Goal: Check status: Check status

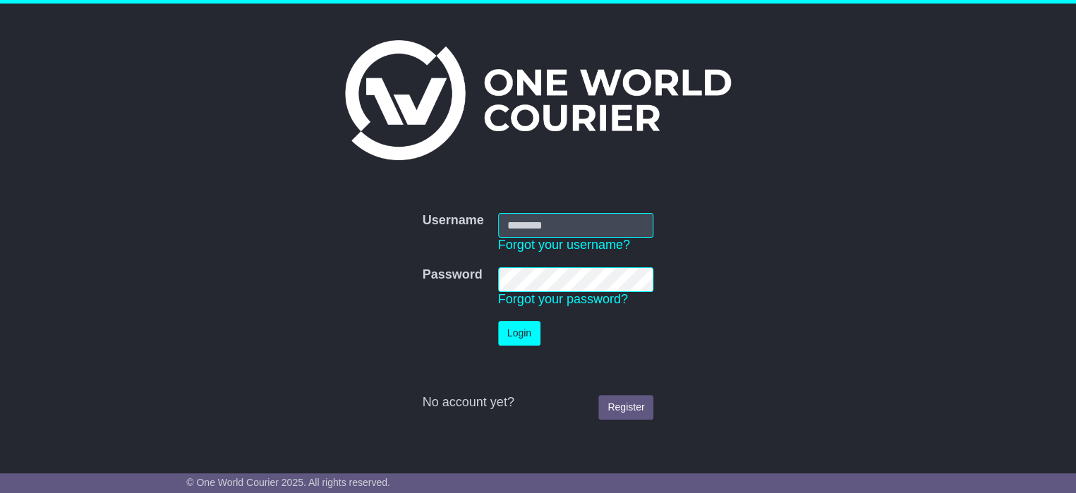
click at [522, 223] on input "Username" at bounding box center [576, 225] width 156 height 25
type input "**********"
click at [507, 329] on button "Login" at bounding box center [519, 333] width 42 height 25
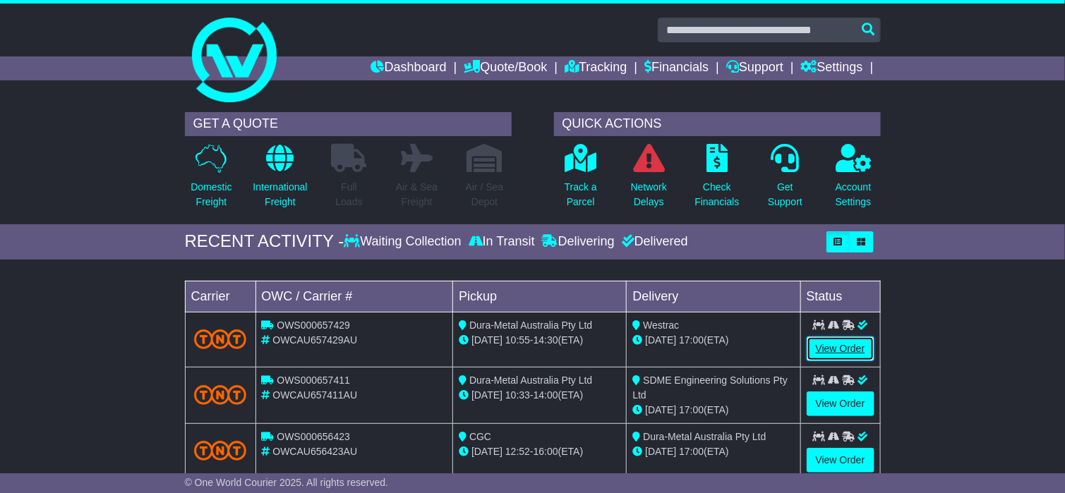
click at [828, 347] on link "View Order" at bounding box center [840, 349] width 68 height 25
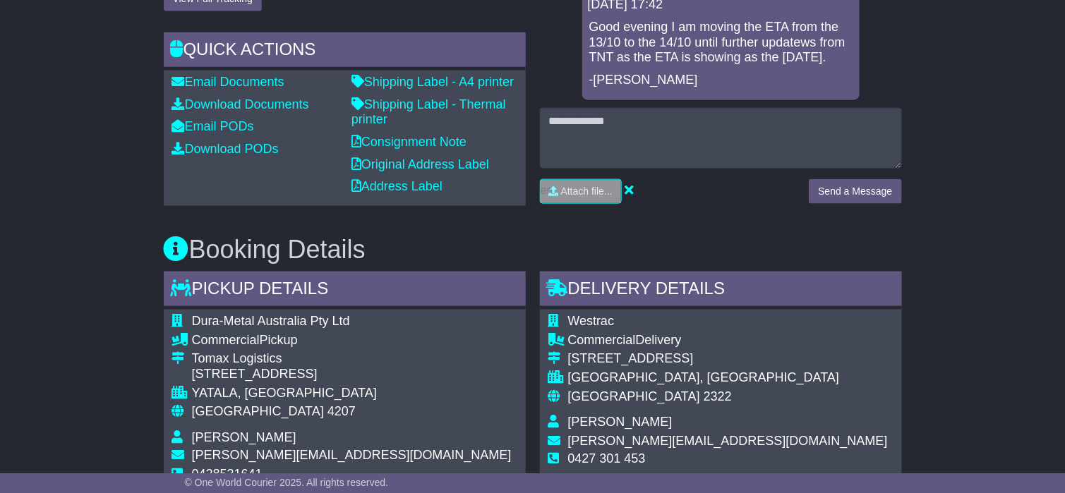
scroll to position [561, 0]
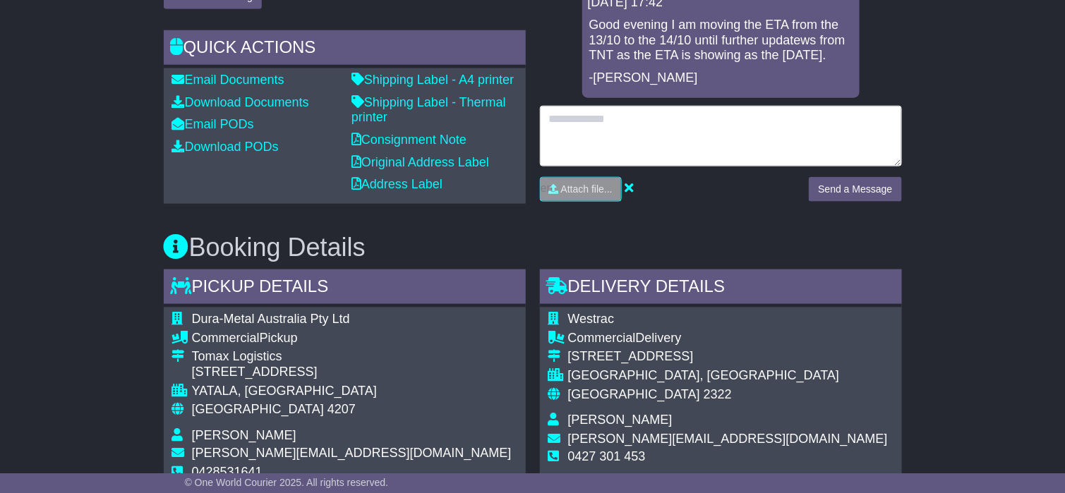
click at [569, 136] on textarea at bounding box center [721, 136] width 362 height 61
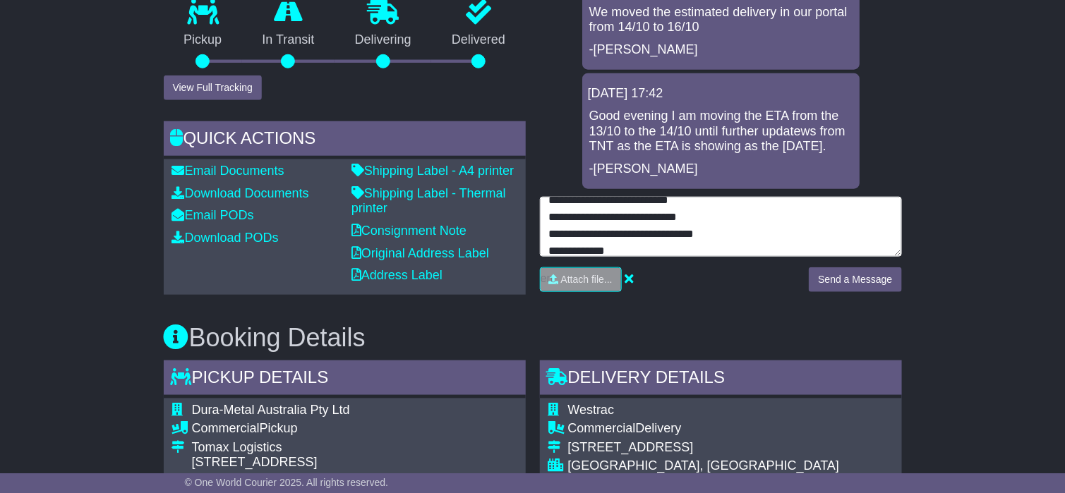
scroll to position [61, 0]
type textarea "**********"
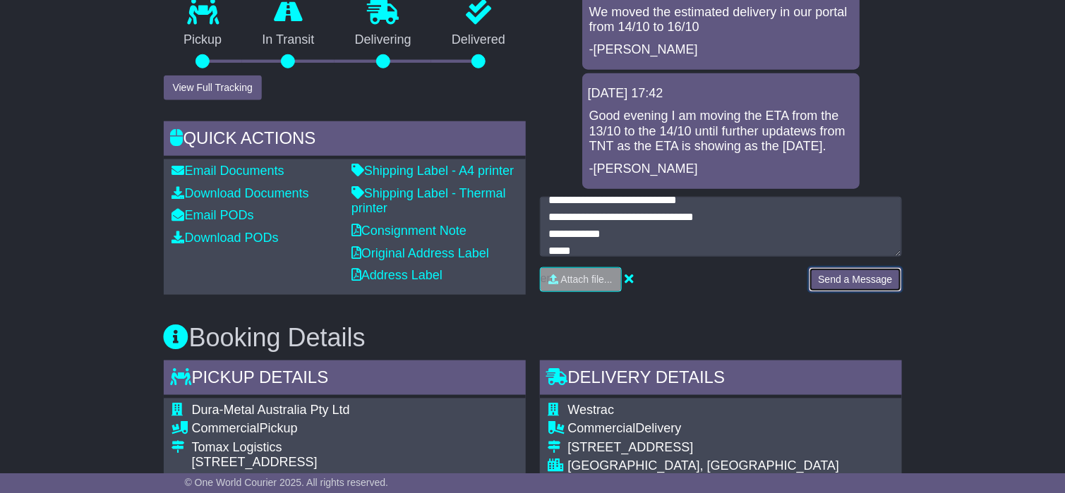
click at [860, 278] on button "Send a Message" at bounding box center [855, 279] width 92 height 25
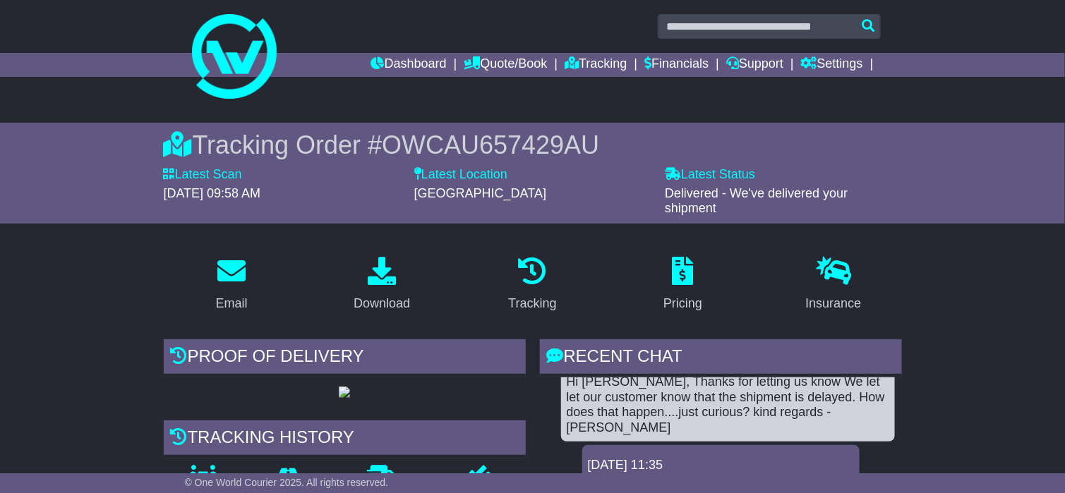
scroll to position [0, 0]
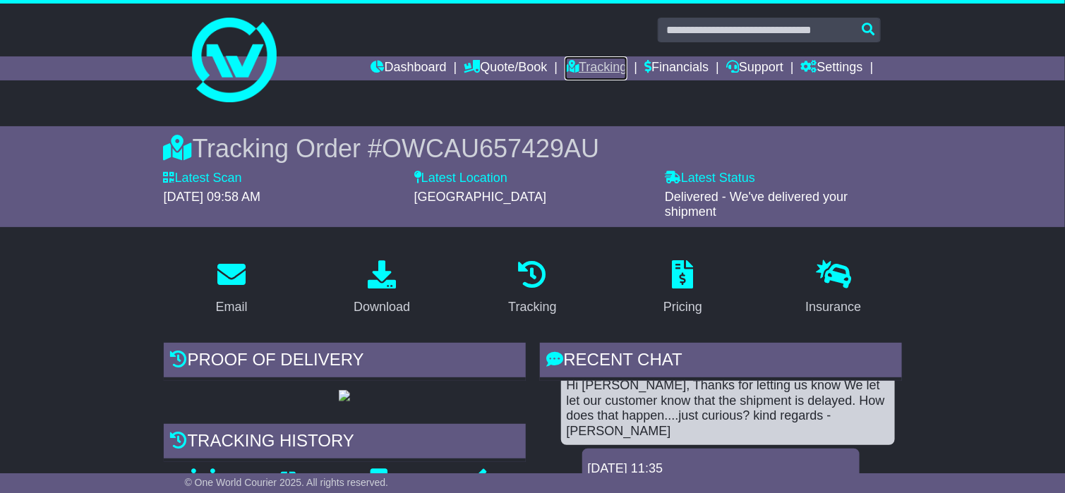
click at [567, 68] on link "Tracking" at bounding box center [595, 68] width 62 height 24
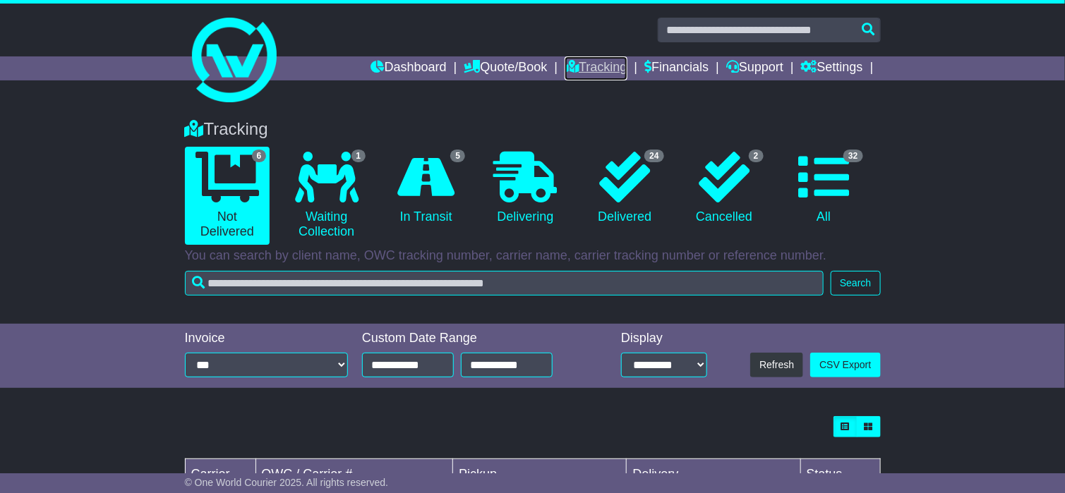
click at [585, 70] on link "Tracking" at bounding box center [595, 68] width 62 height 24
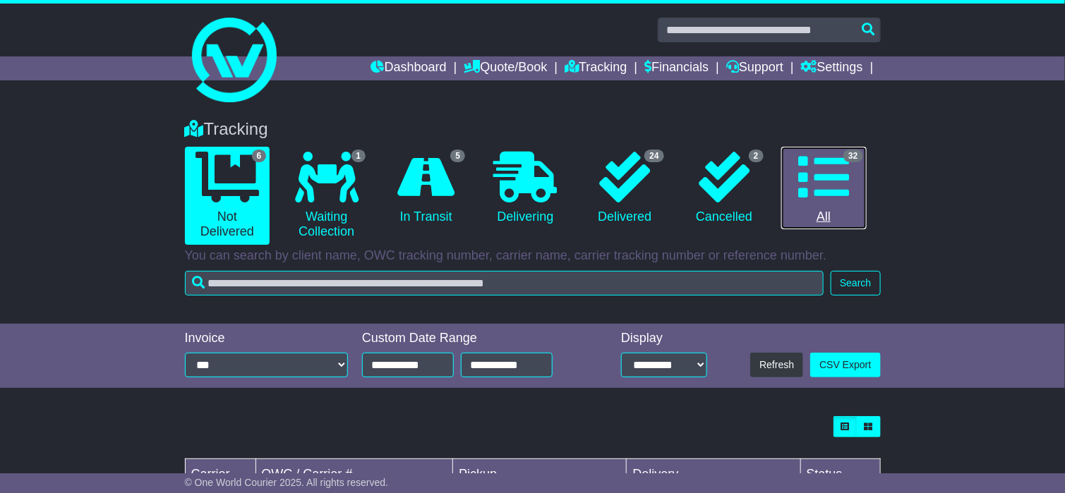
click at [809, 179] on icon at bounding box center [823, 177] width 51 height 51
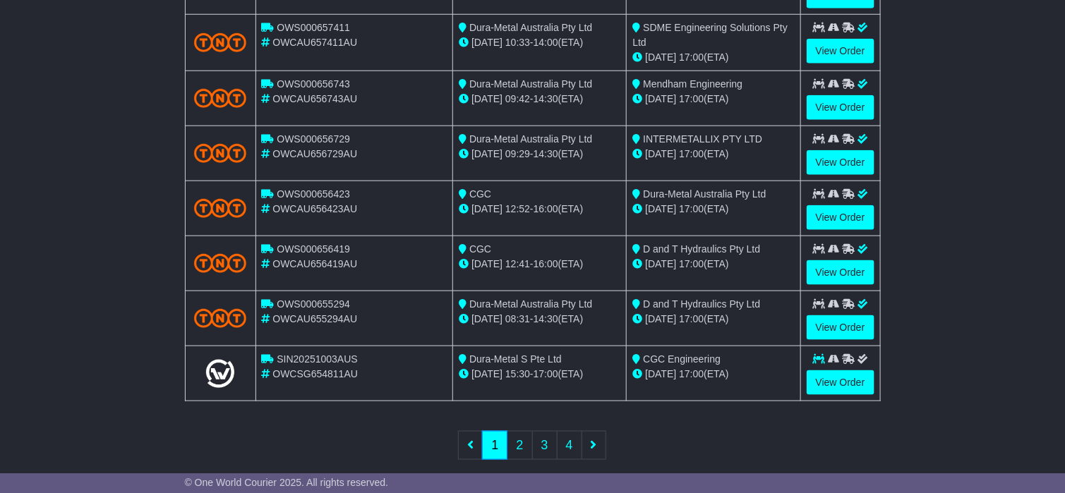
scroll to position [538, 0]
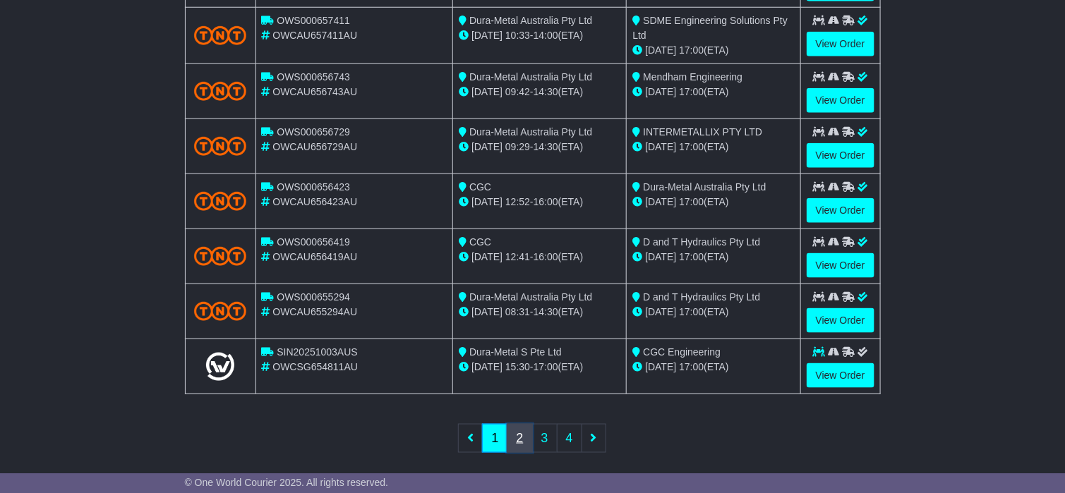
click at [522, 435] on link "2" at bounding box center [519, 438] width 25 height 29
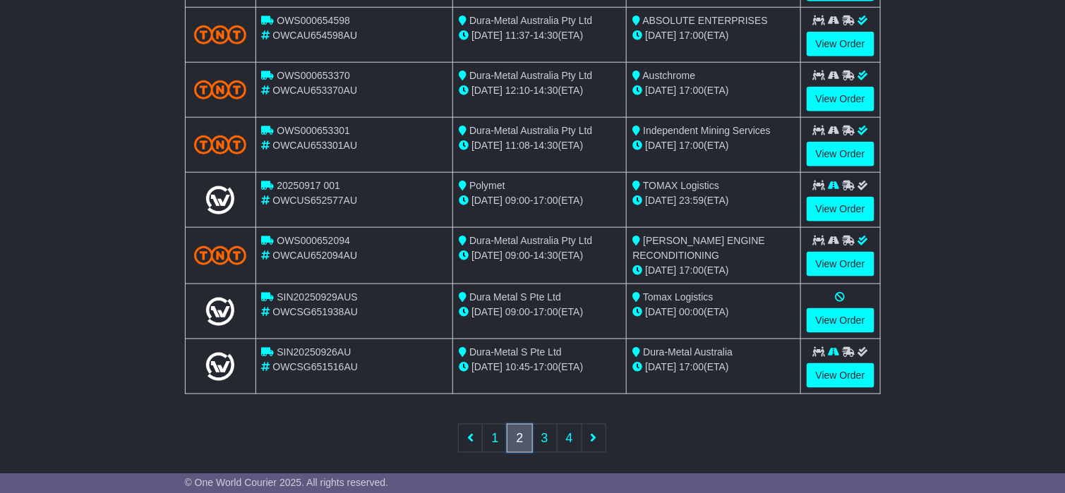
scroll to position [114, 0]
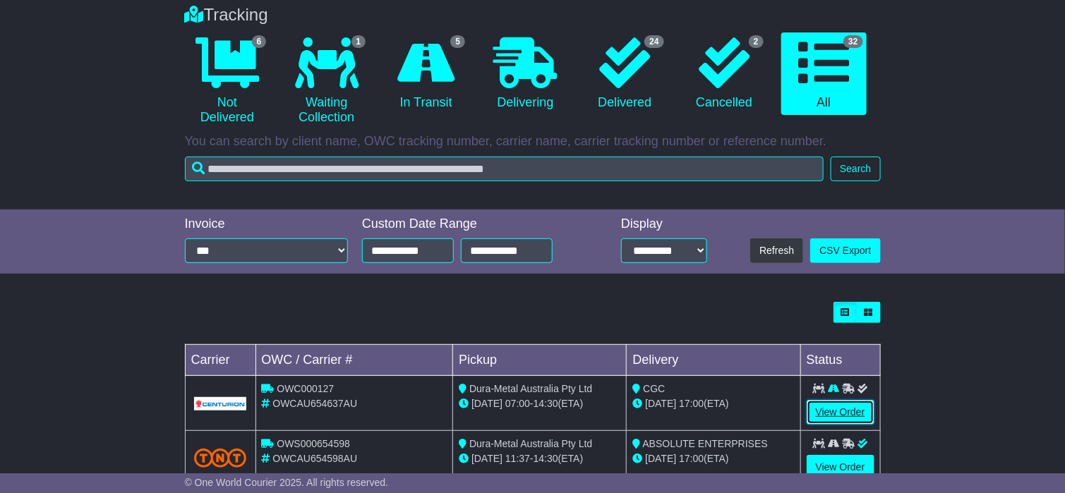
click at [837, 408] on link "View Order" at bounding box center [840, 412] width 68 height 25
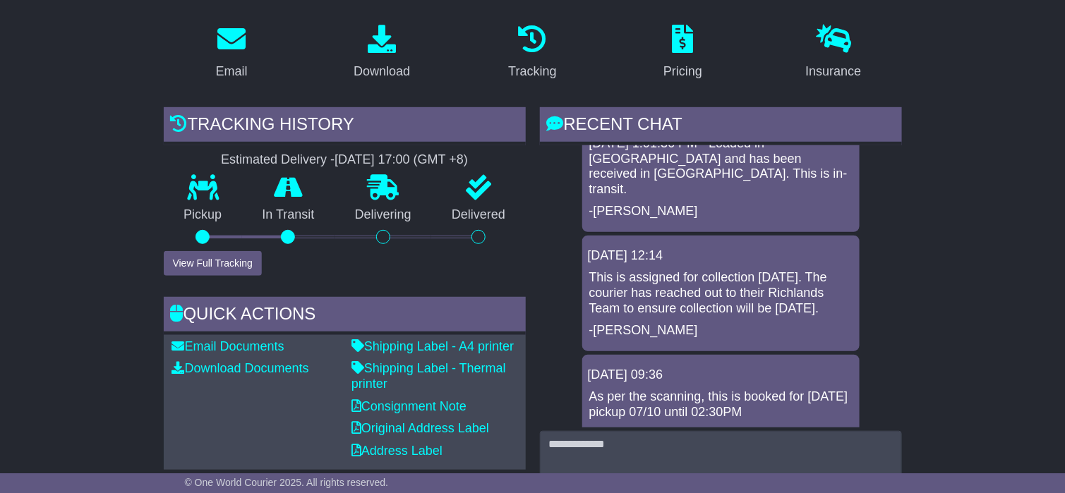
scroll to position [212, 0]
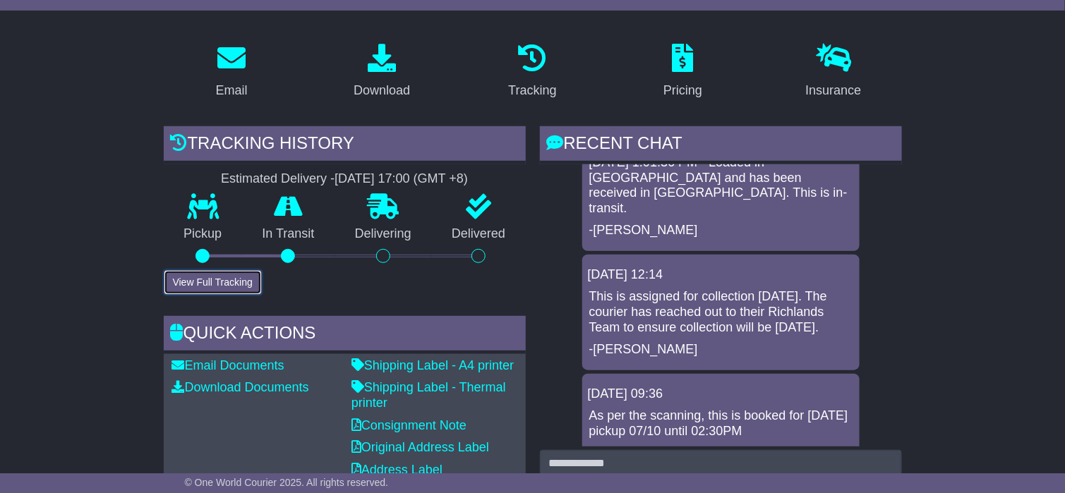
click at [204, 278] on button "View Full Tracking" at bounding box center [213, 282] width 98 height 25
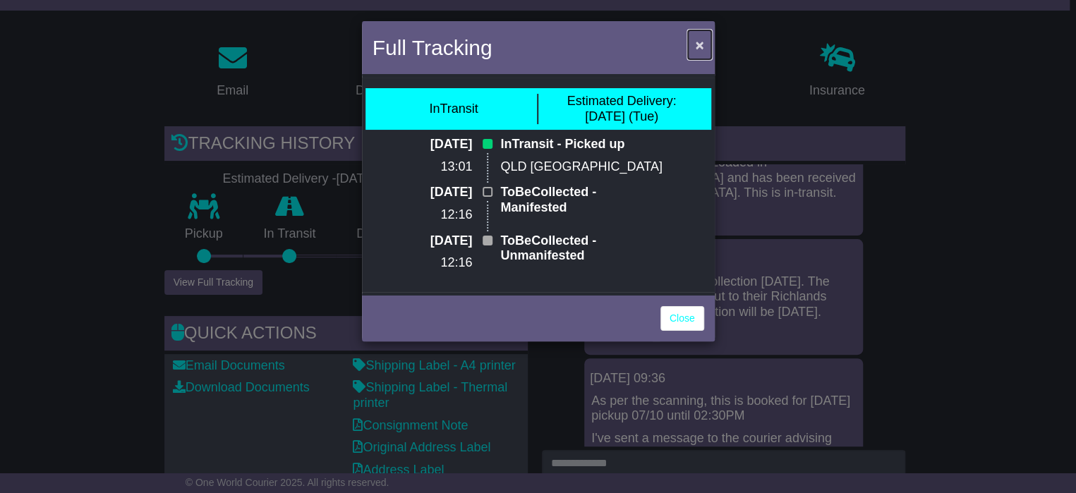
click at [705, 44] on button "×" at bounding box center [699, 44] width 23 height 29
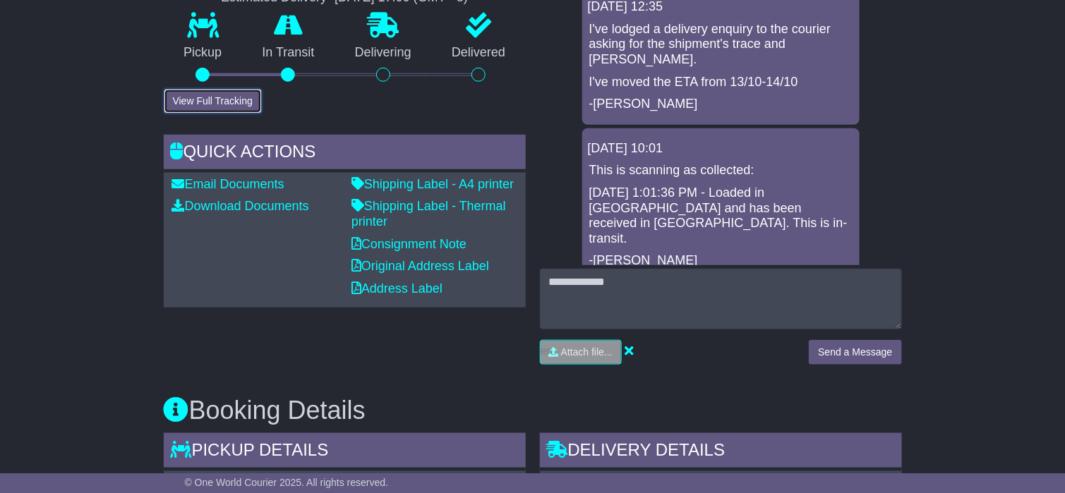
scroll to position [395, 0]
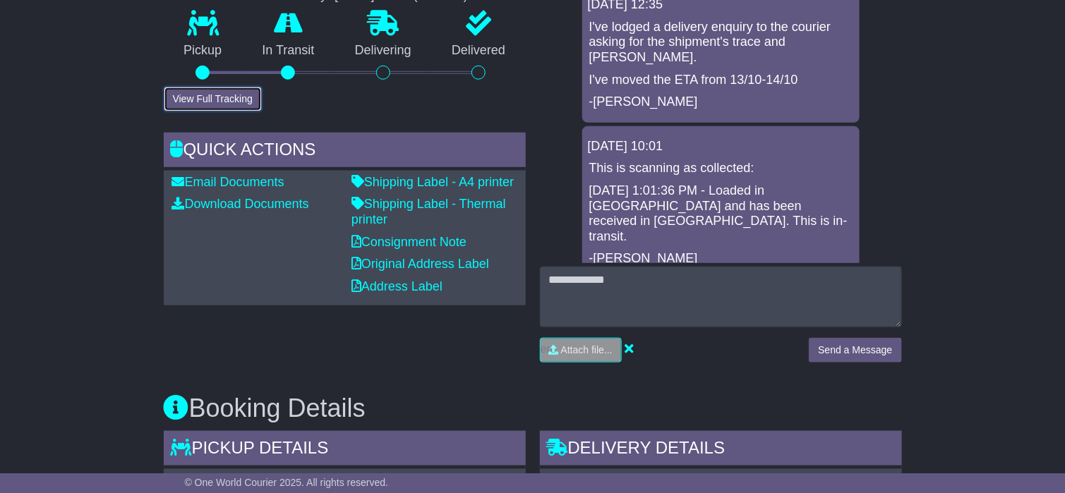
click at [195, 95] on button "View Full Tracking" at bounding box center [213, 99] width 98 height 25
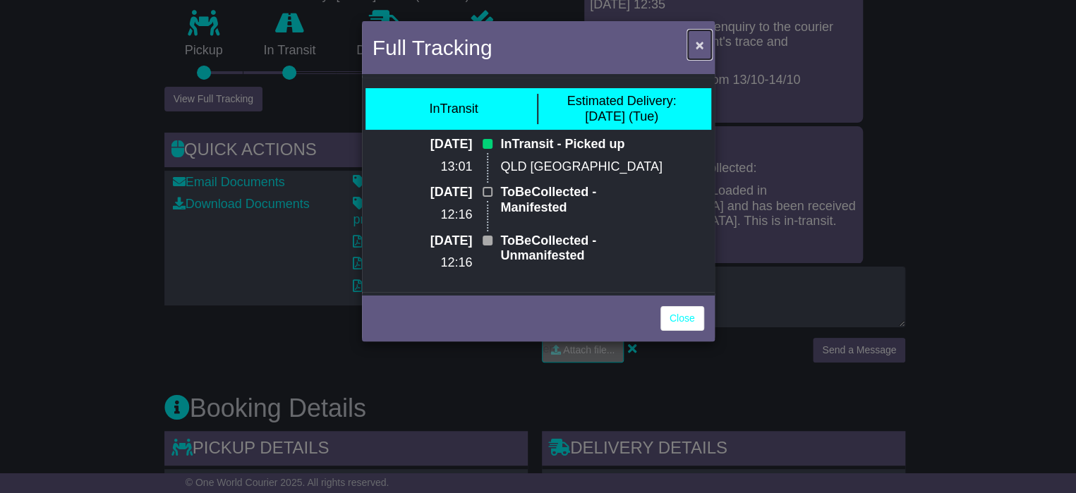
click at [698, 44] on span "×" at bounding box center [699, 45] width 8 height 16
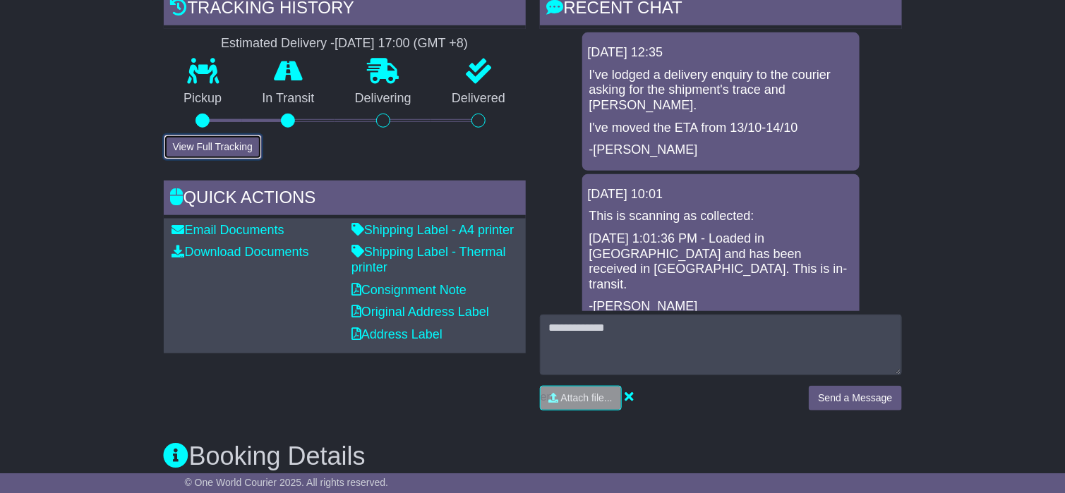
scroll to position [345, 0]
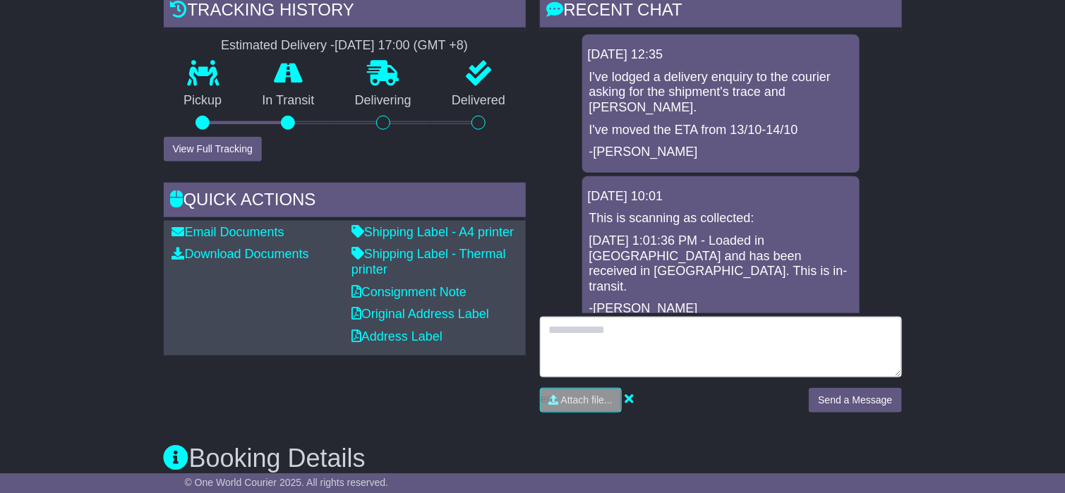
click at [583, 329] on textarea at bounding box center [721, 347] width 362 height 61
type textarea "**********"
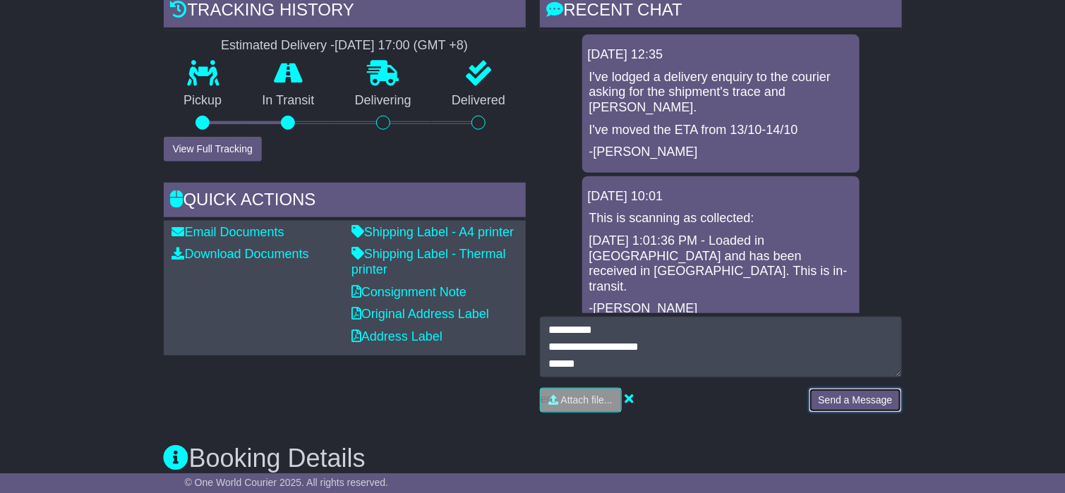
click at [830, 395] on button "Send a Message" at bounding box center [855, 400] width 92 height 25
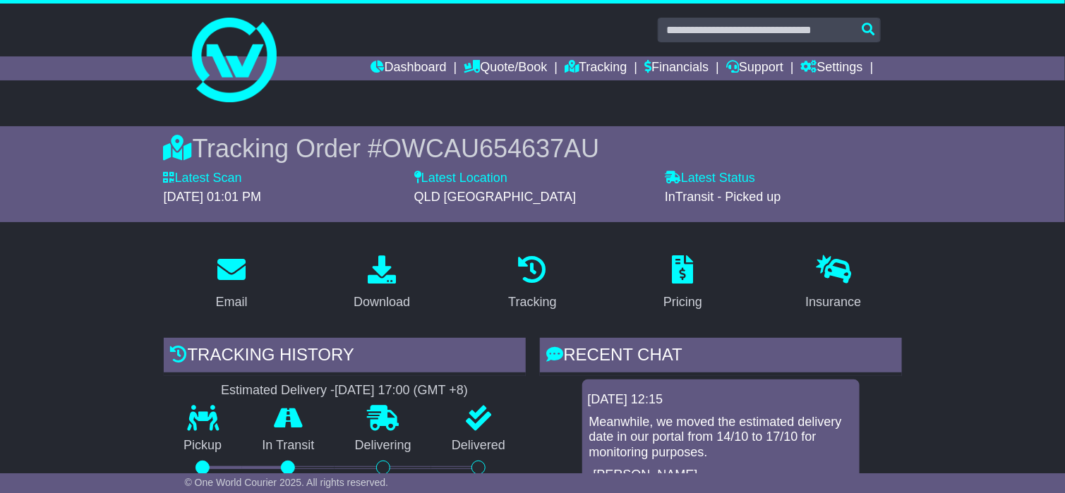
scroll to position [345, 0]
